Goal: Task Accomplishment & Management: Complete application form

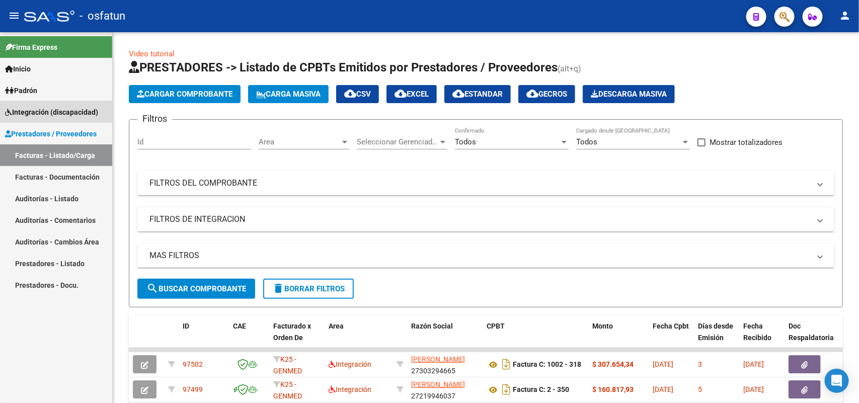
click at [40, 110] on span "Integración (discapacidad)" at bounding box center [51, 112] width 93 height 11
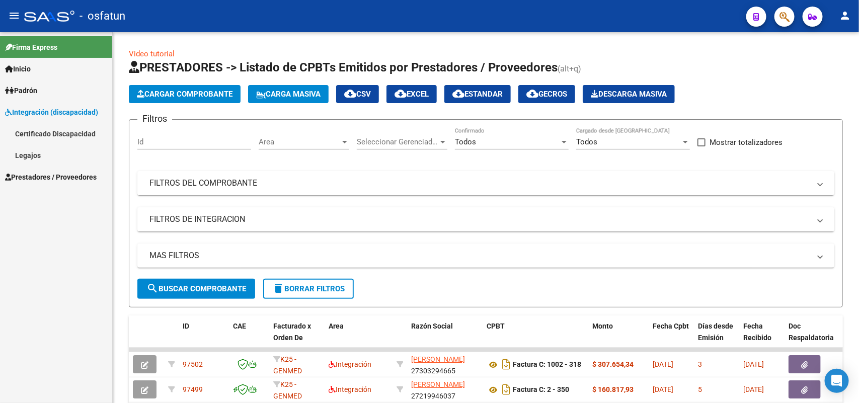
click at [32, 152] on link "Legajos" at bounding box center [56, 155] width 112 height 22
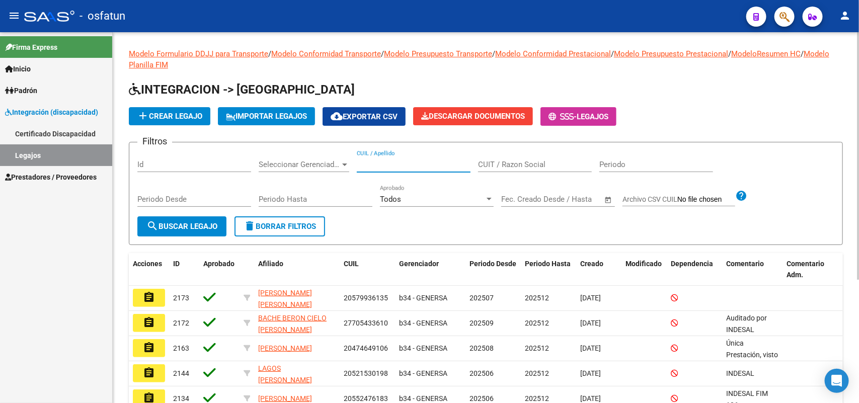
click at [375, 161] on input "CUIL / Apellido" at bounding box center [414, 164] width 114 height 9
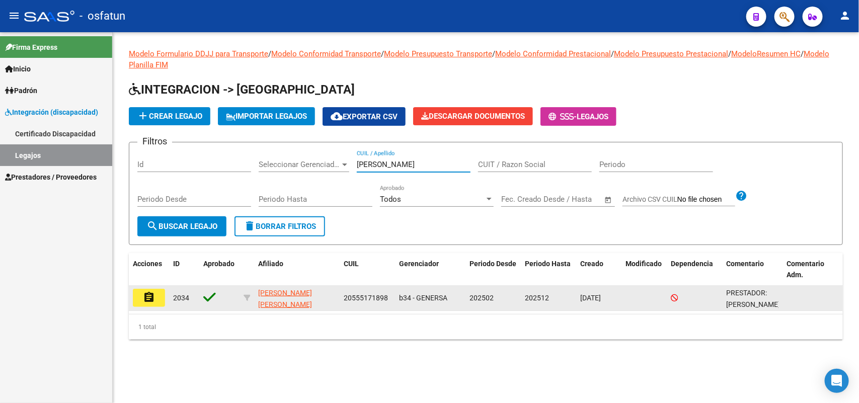
type input "[PERSON_NAME]"
click at [154, 298] on mat-icon "assignment" at bounding box center [149, 297] width 12 height 12
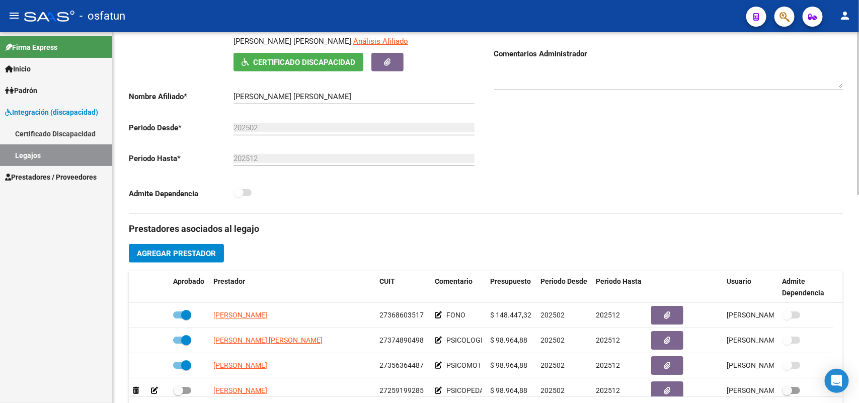
scroll to position [251, 0]
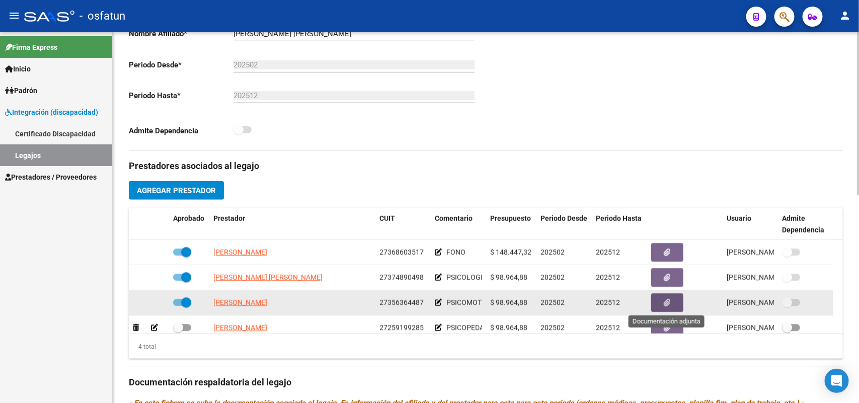
click at [672, 301] on button "button" at bounding box center [667, 302] width 32 height 19
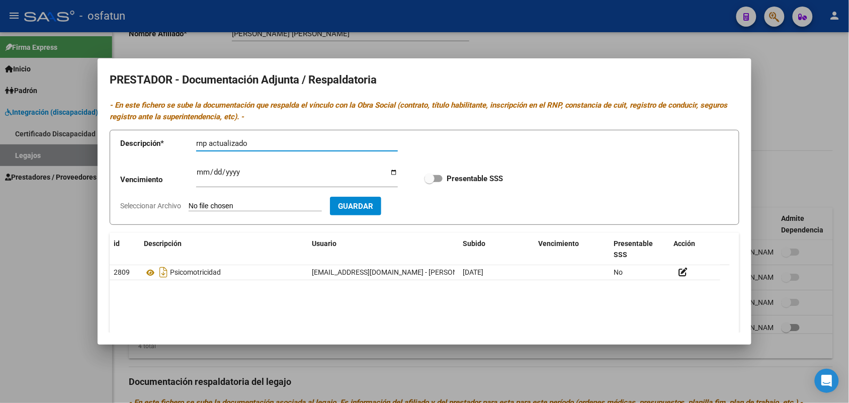
type input "rnp actualizado"
click at [263, 205] on input "Seleccionar Archivo" at bounding box center [255, 207] width 133 height 10
type input "C:\fakepath\RNP.pdf"
click at [432, 202] on span "Guardar" at bounding box center [413, 206] width 35 height 9
checkbox input "true"
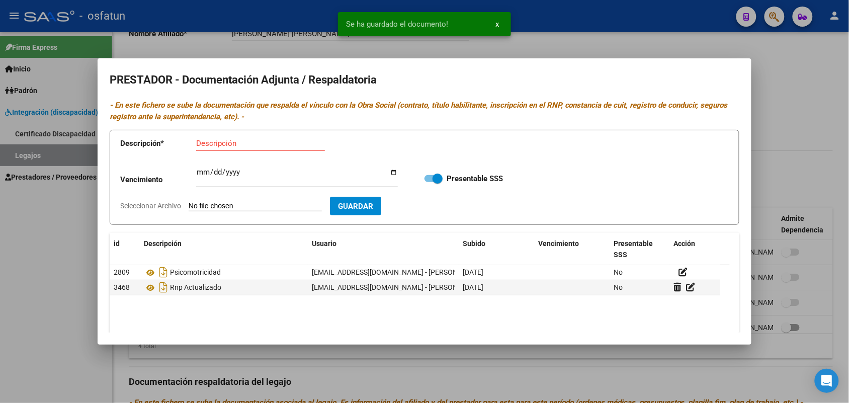
click at [801, 56] on div at bounding box center [424, 201] width 849 height 403
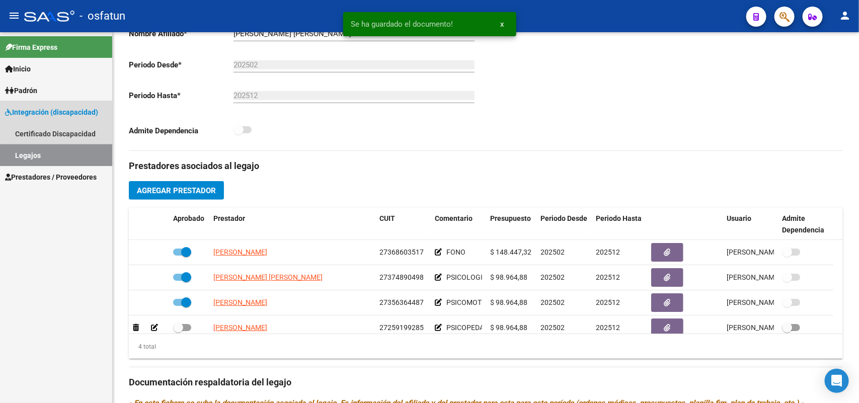
click at [32, 152] on link "Legajos" at bounding box center [56, 155] width 112 height 22
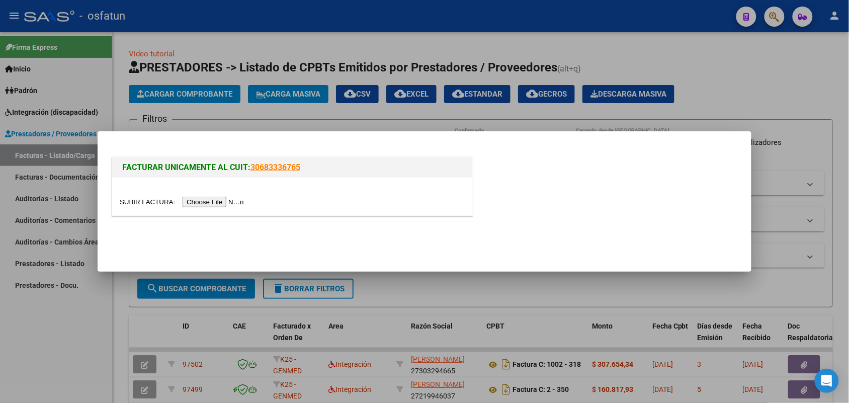
drag, startPoint x: 0, startPoint y: 0, endPoint x: 216, endPoint y: 200, distance: 294.4
click at [216, 199] on input "file" at bounding box center [183, 202] width 127 height 11
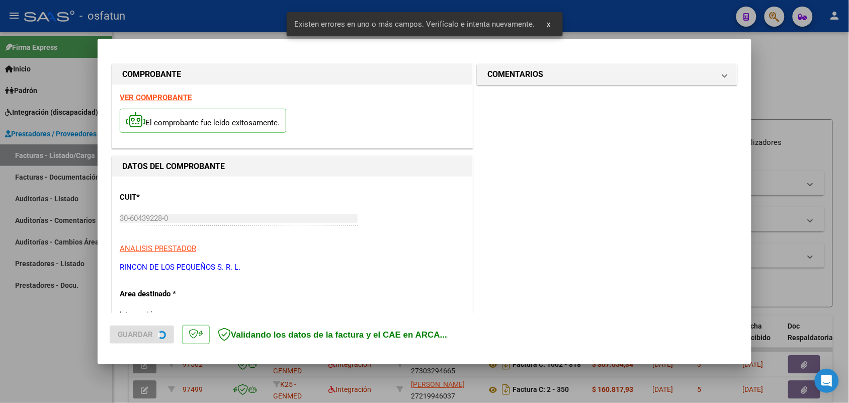
scroll to position [252, 0]
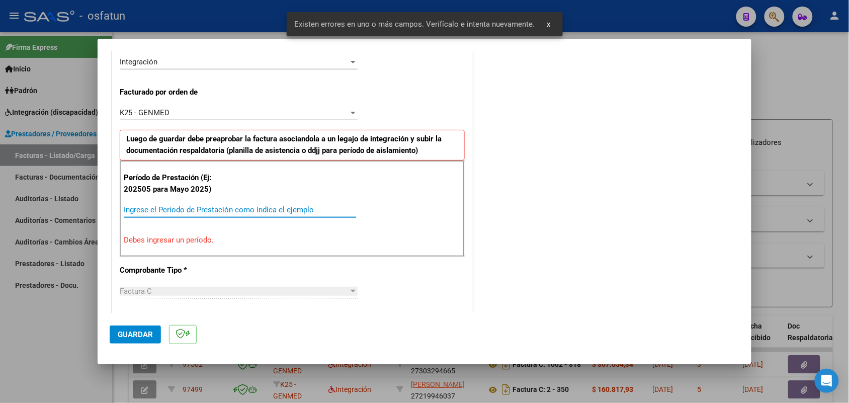
click at [185, 209] on input "Ingrese el Período de Prestación como indica el ejemplo" at bounding box center [240, 209] width 232 height 9
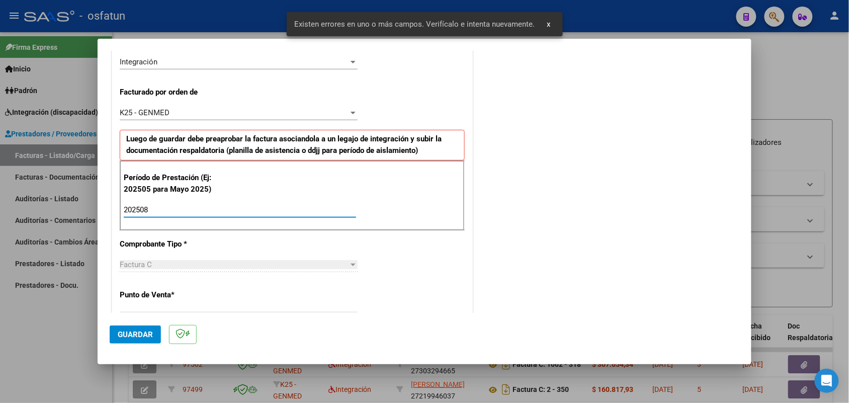
type input "202508"
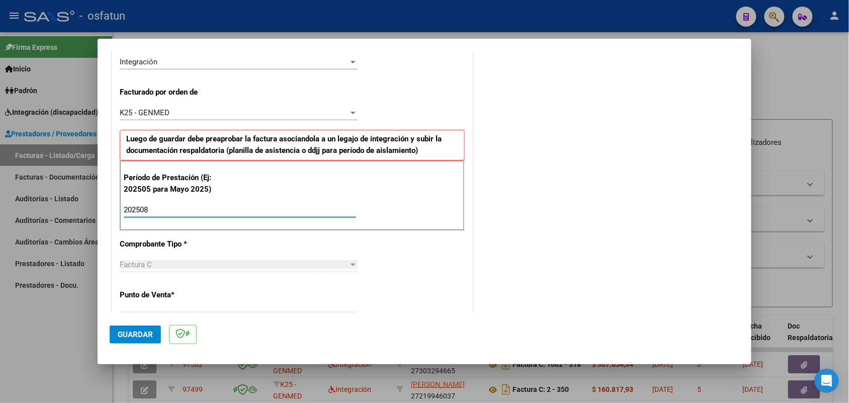
click at [138, 331] on span "Guardar" at bounding box center [135, 334] width 35 height 9
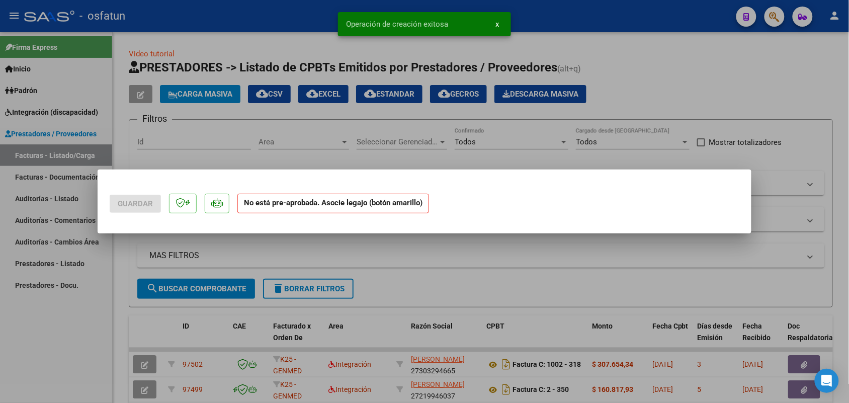
scroll to position [0, 0]
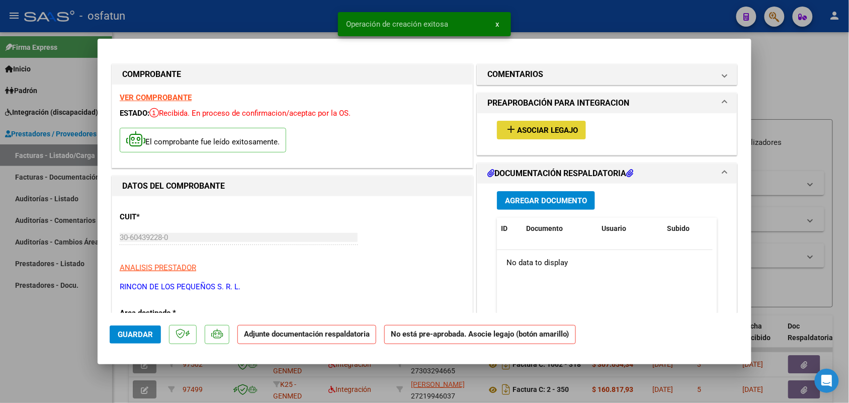
click at [557, 124] on button "add Asociar Legajo" at bounding box center [541, 130] width 89 height 19
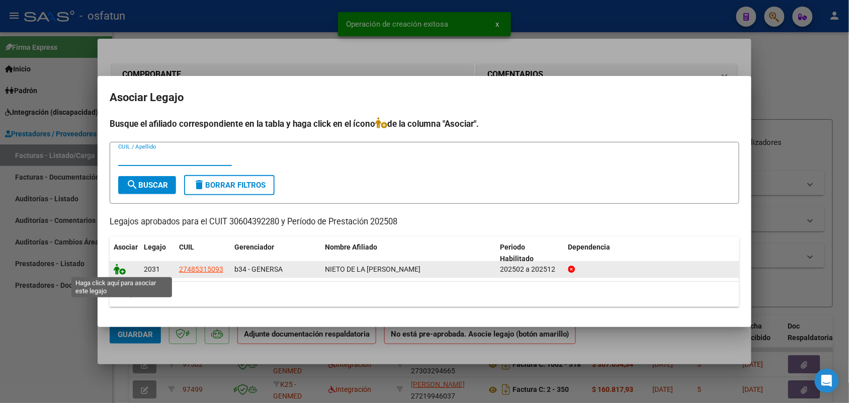
click at [117, 271] on icon at bounding box center [120, 269] width 12 height 11
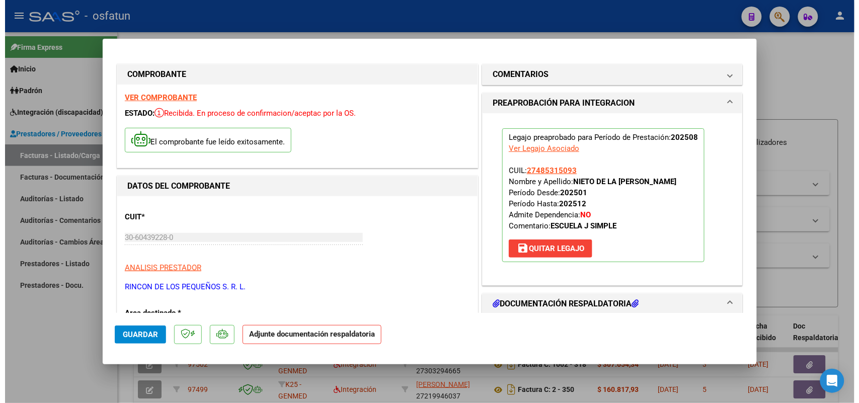
scroll to position [63, 0]
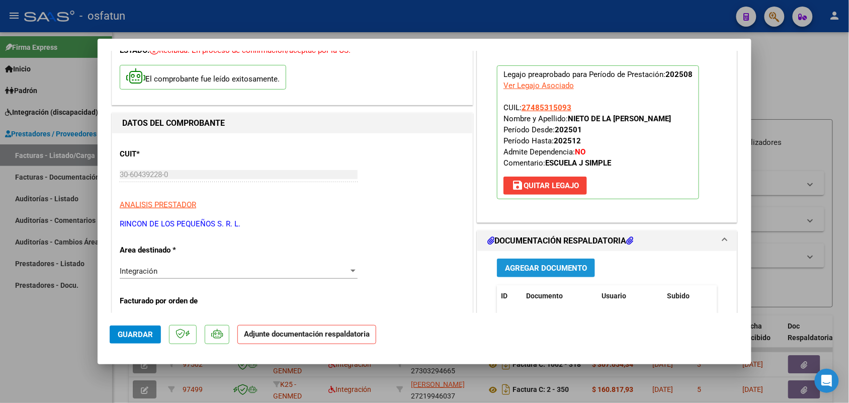
click at [536, 260] on button "Agregar Documento" at bounding box center [546, 268] width 98 height 19
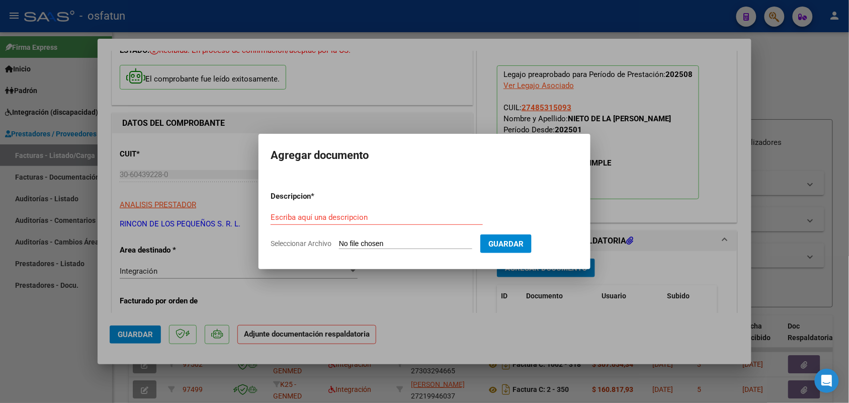
click at [336, 210] on div "Escriba aquí una descripcion" at bounding box center [377, 217] width 212 height 15
type input "asist"
click at [383, 239] on input "Seleccionar Archivo" at bounding box center [405, 244] width 133 height 10
type input "C:\fakepath\ASISTENCIA AGOSTO.pdf"
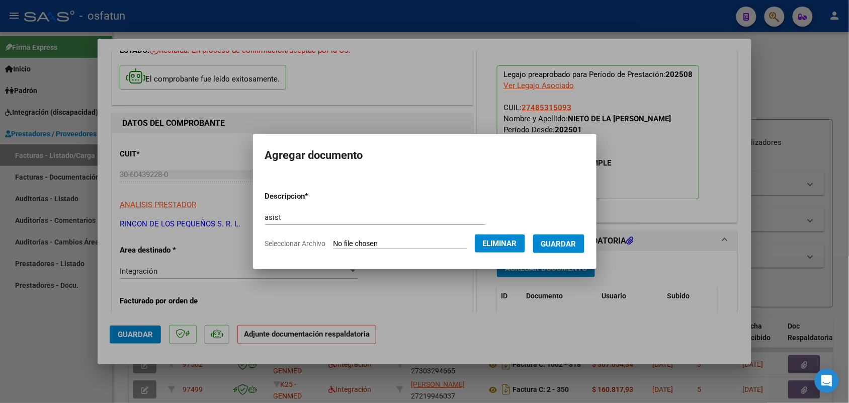
click at [576, 239] on span "Guardar" at bounding box center [558, 243] width 35 height 9
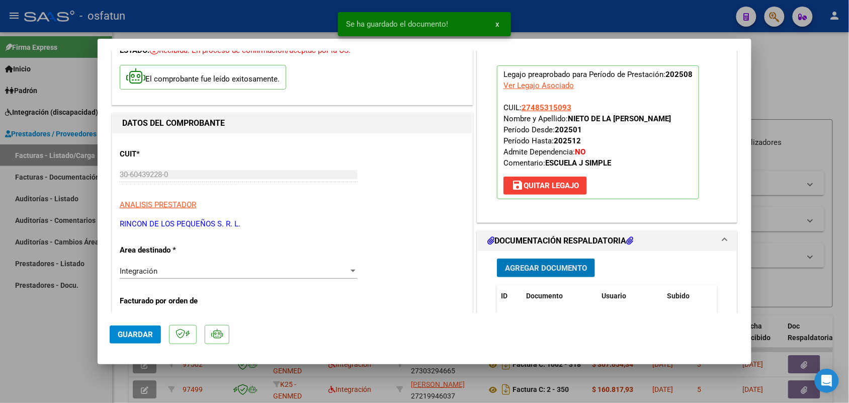
click at [133, 331] on span "Guardar" at bounding box center [135, 334] width 35 height 9
click at [61, 344] on div at bounding box center [424, 201] width 849 height 403
